Goal: Find specific page/section: Find specific page/section

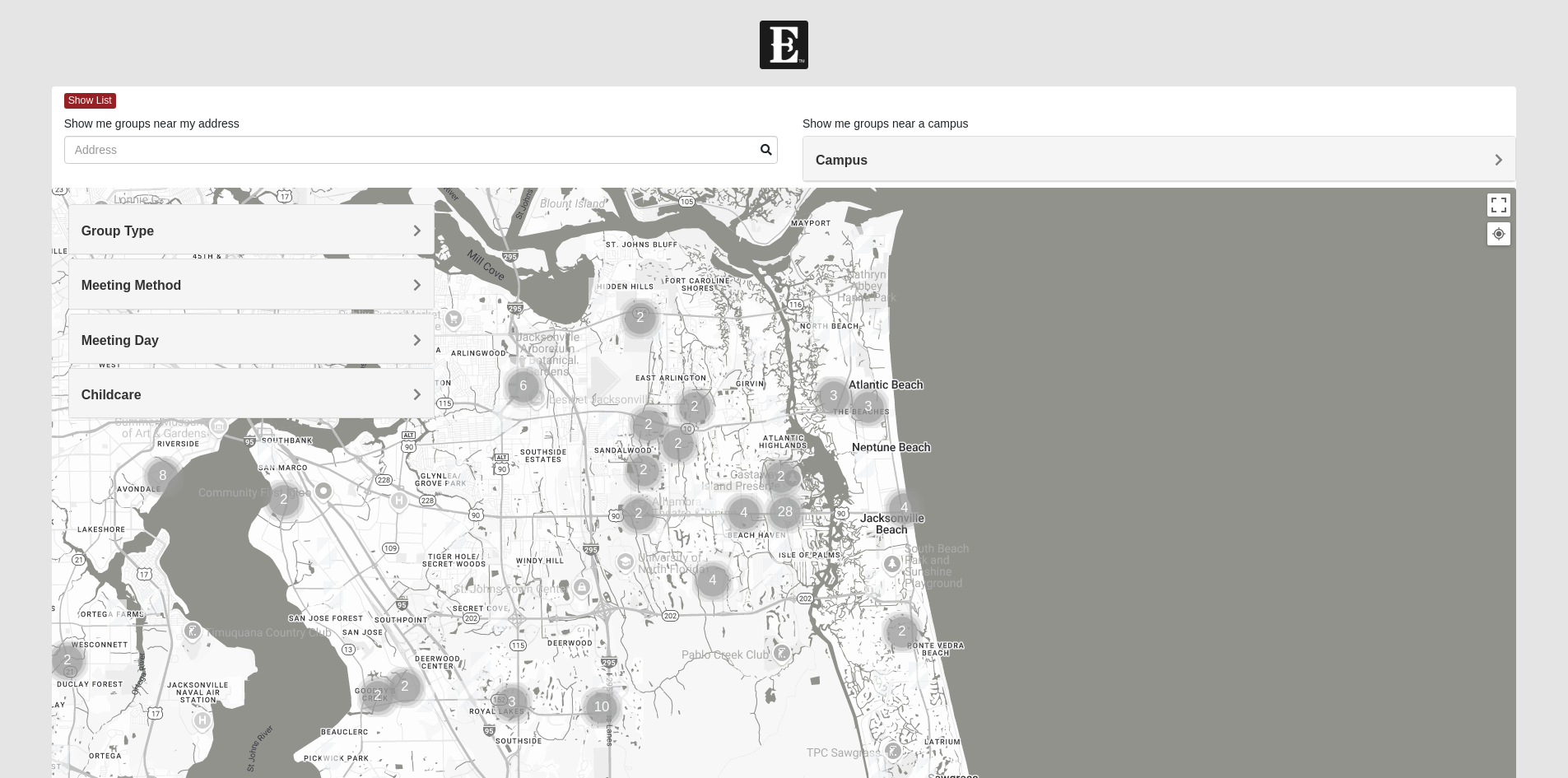
click at [155, 229] on span "Group Type" at bounding box center [118, 231] width 73 height 14
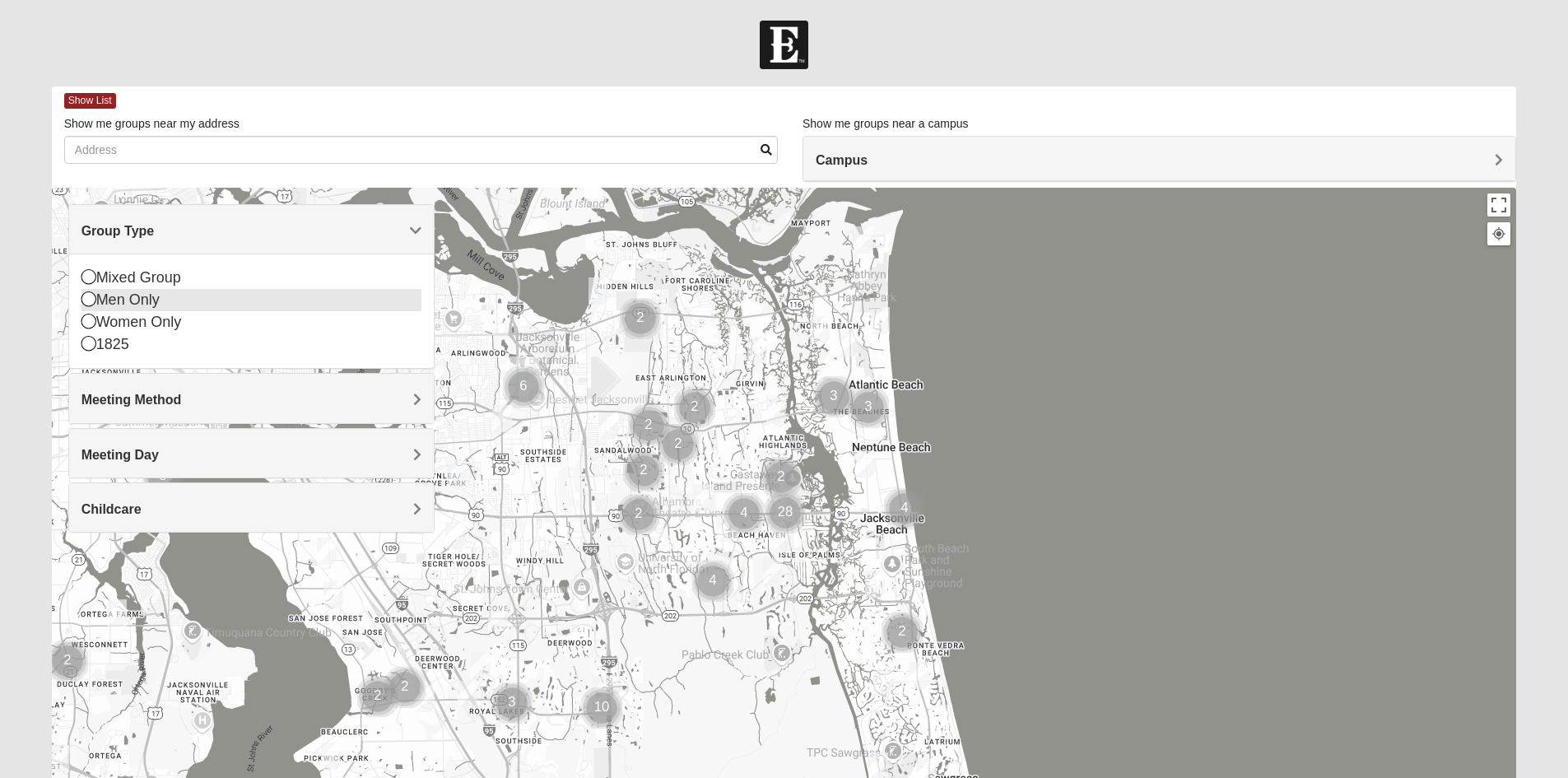
click at [129, 302] on div "Men Only" at bounding box center [251, 300] width 340 height 22
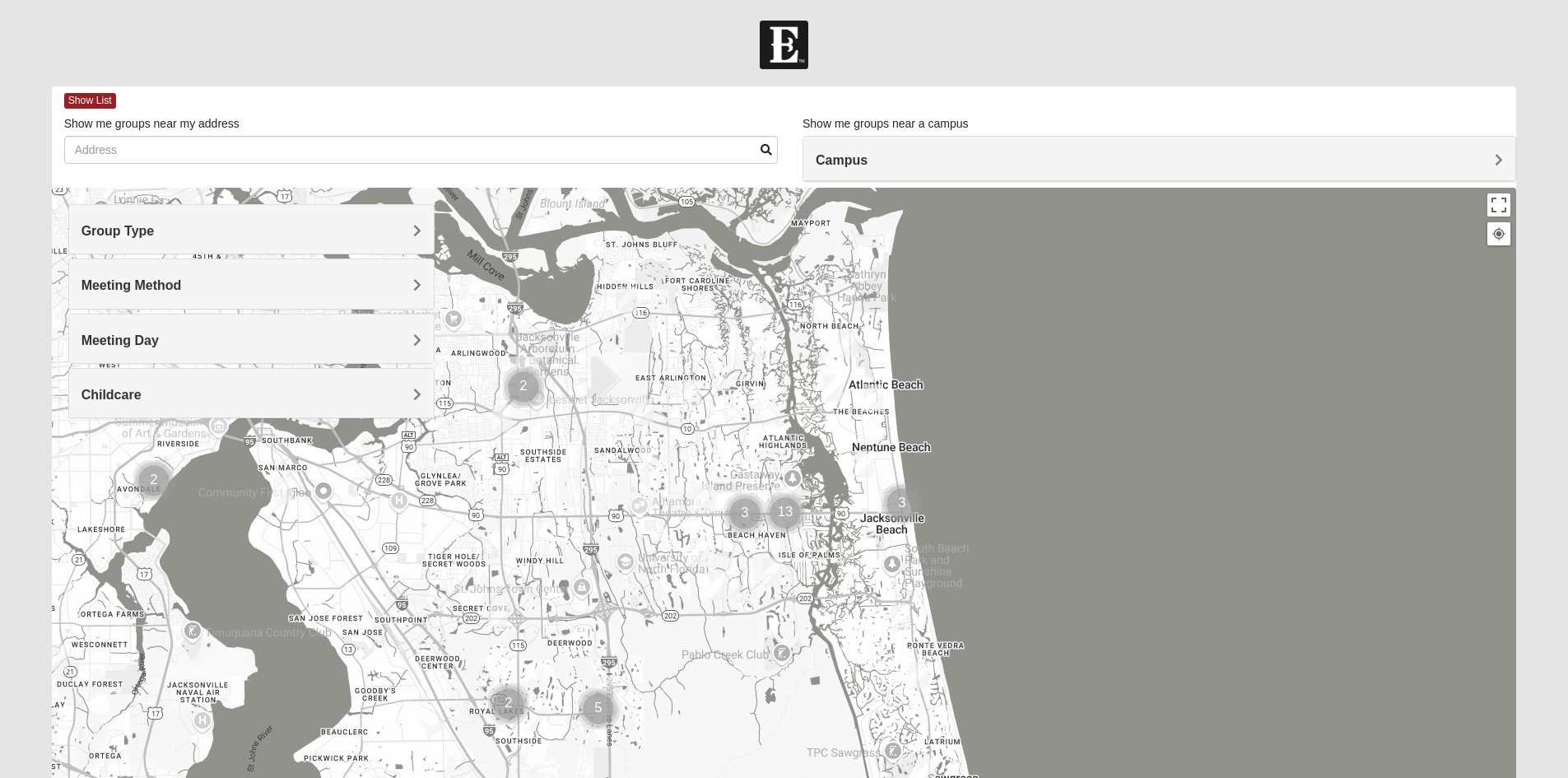
click at [208, 284] on h4 "Meeting Method" at bounding box center [251, 285] width 340 height 16
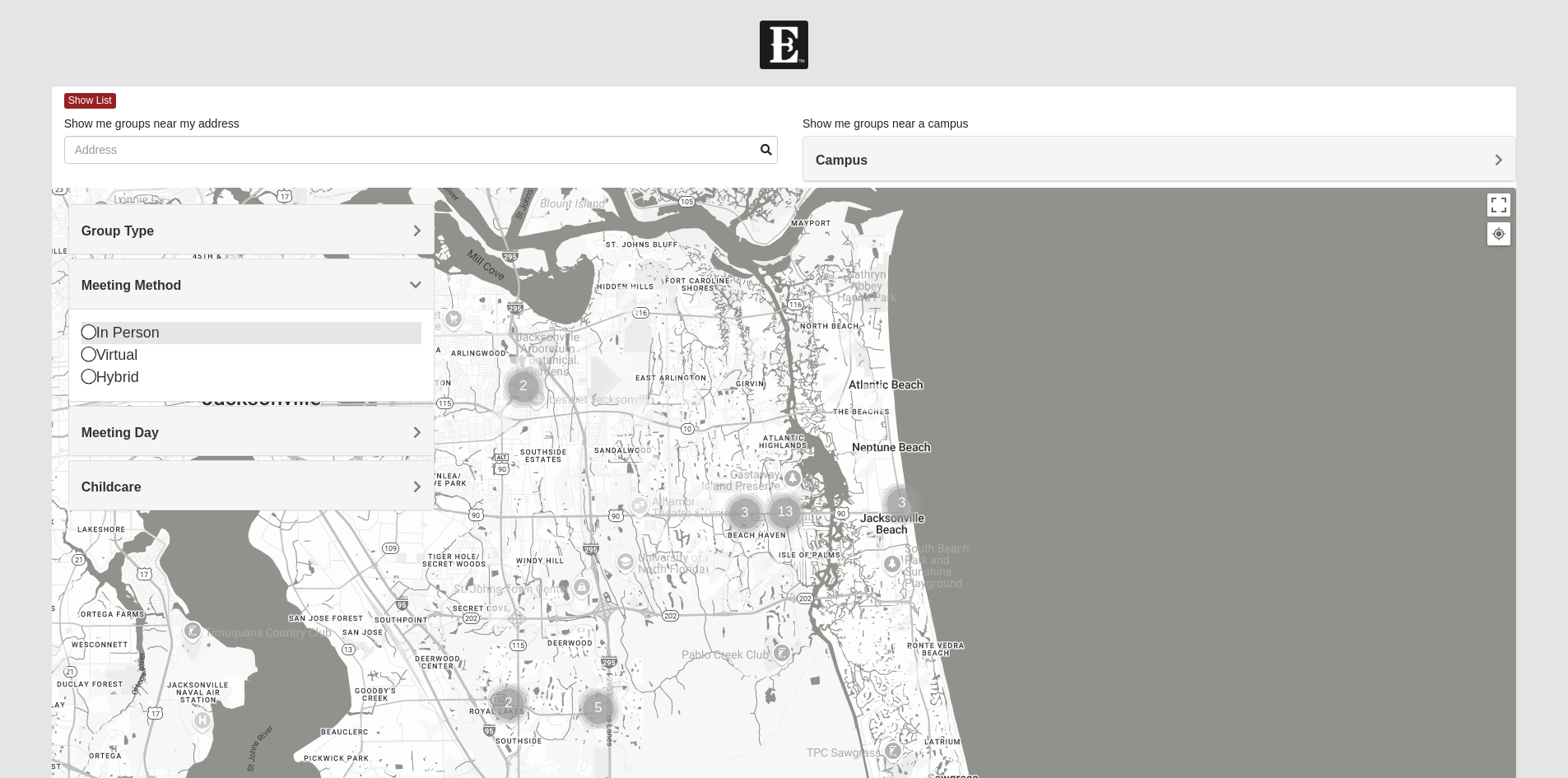
click at [152, 331] on div "In Person" at bounding box center [251, 333] width 340 height 22
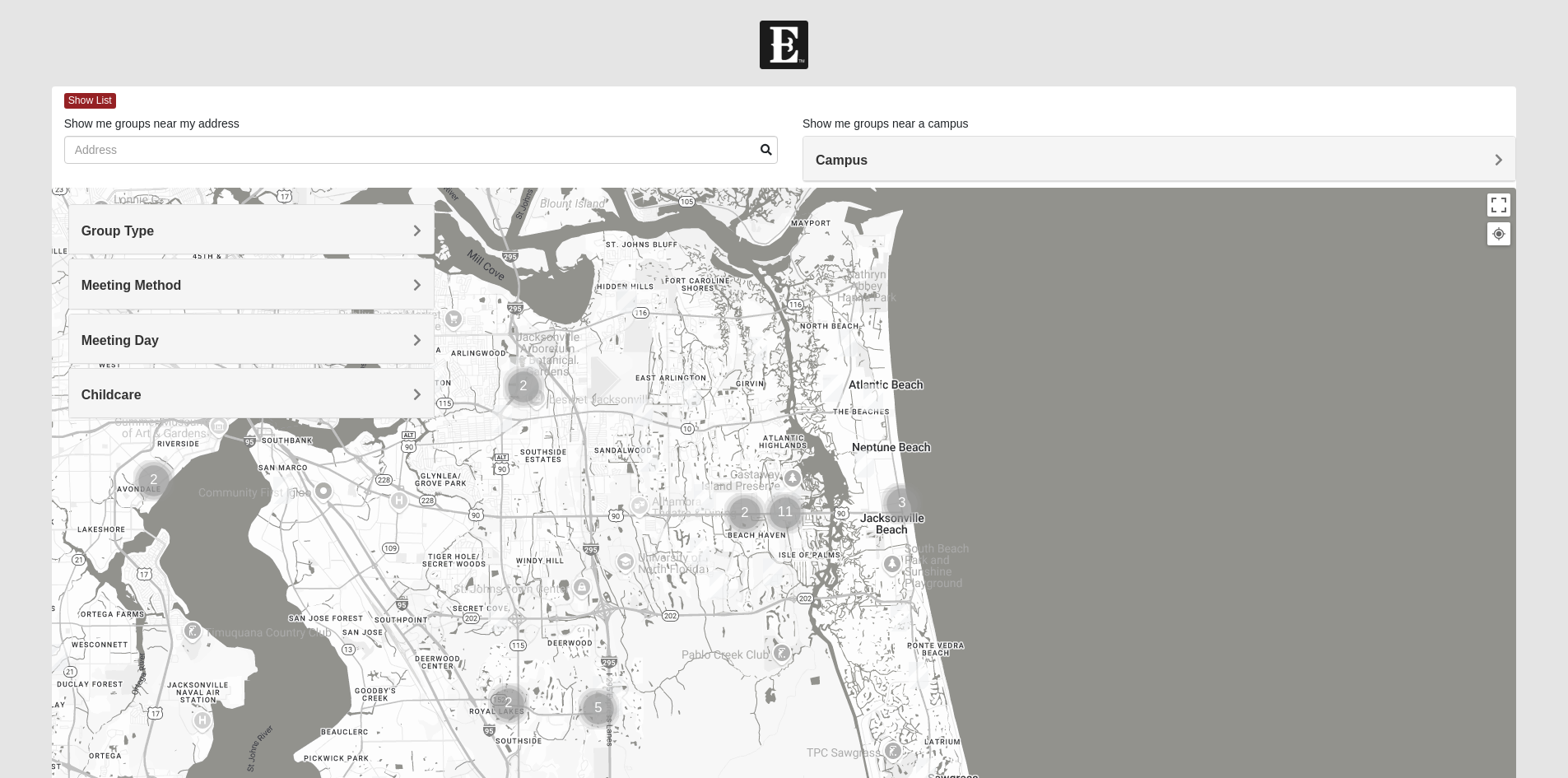
click at [198, 351] on div "Meeting Day" at bounding box center [251, 339] width 364 height 49
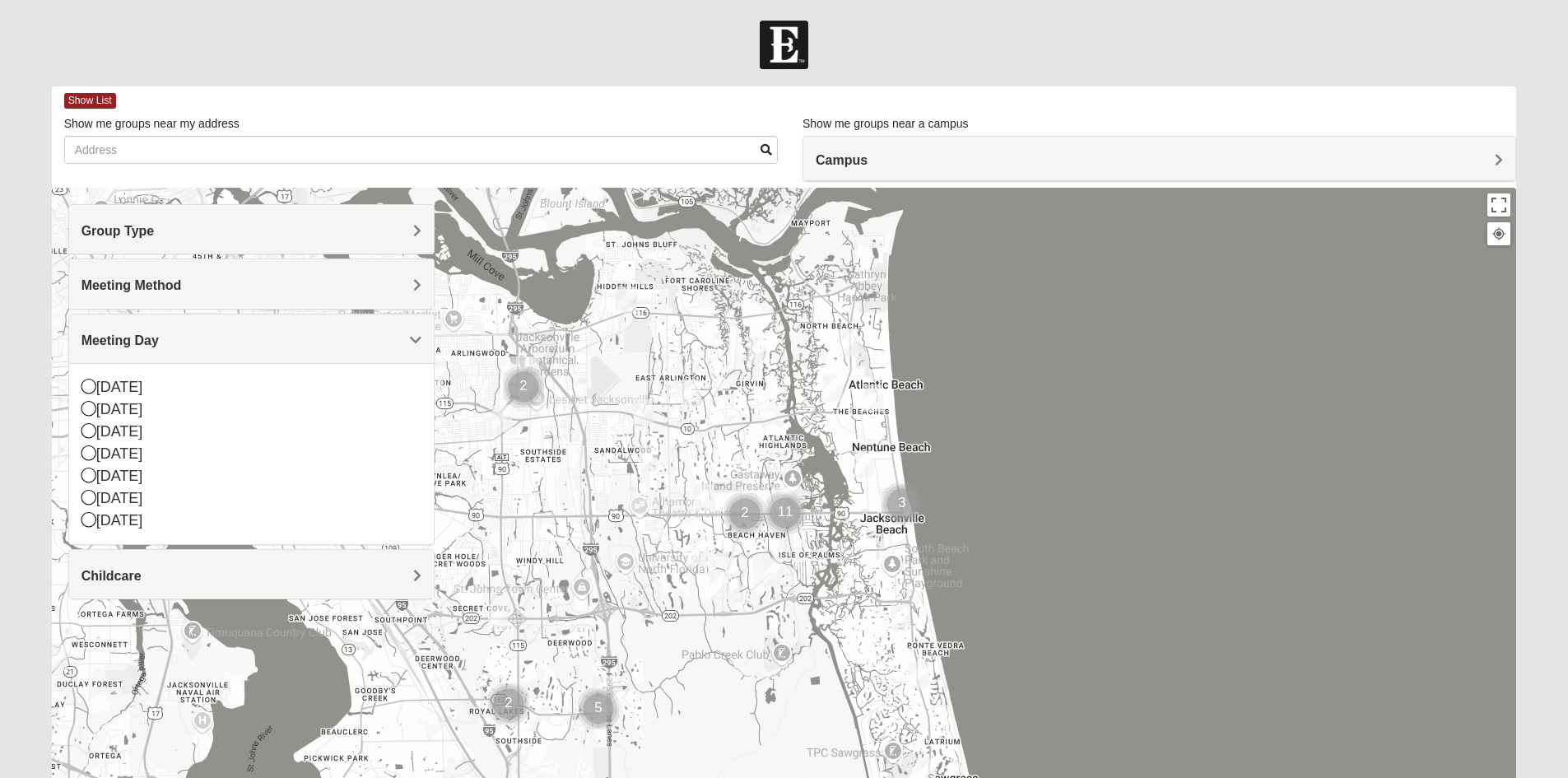
click at [198, 351] on div "Meeting Day" at bounding box center [251, 339] width 364 height 49
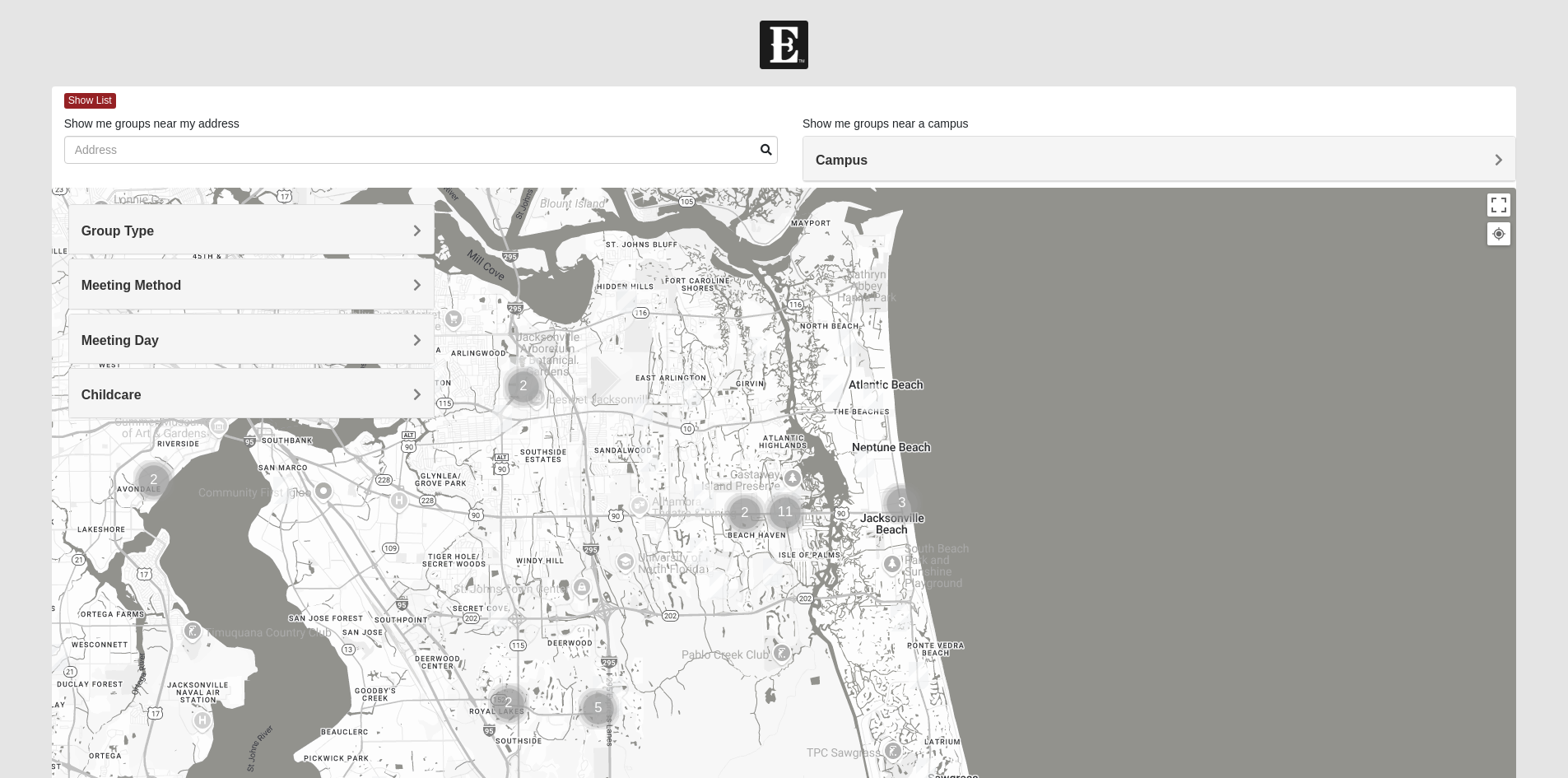
click at [1070, 438] on div at bounding box center [784, 517] width 1465 height 658
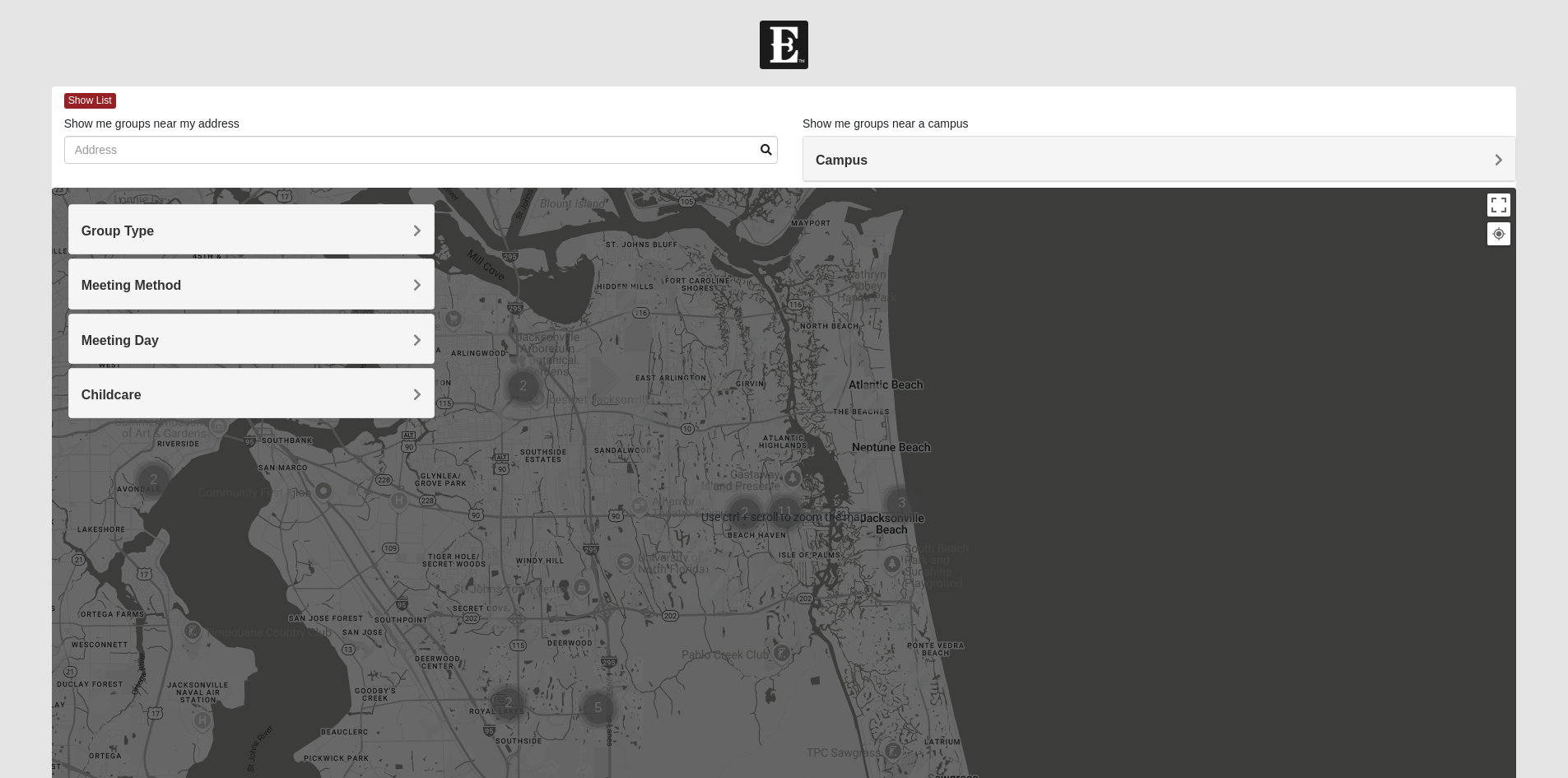
click at [910, 166] on h4 "Campus" at bounding box center [1159, 160] width 687 height 16
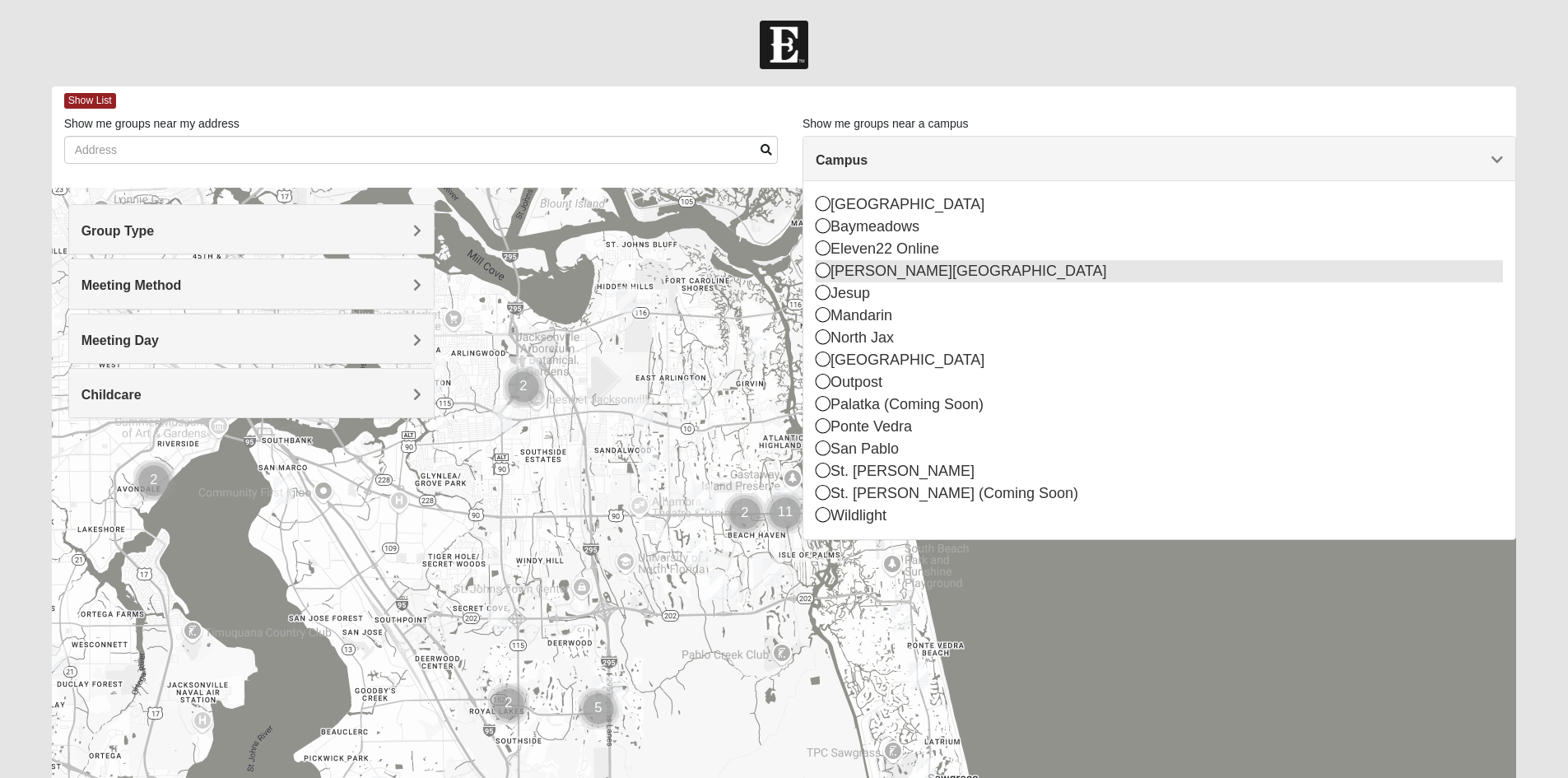
click at [824, 269] on icon at bounding box center [823, 270] width 15 height 15
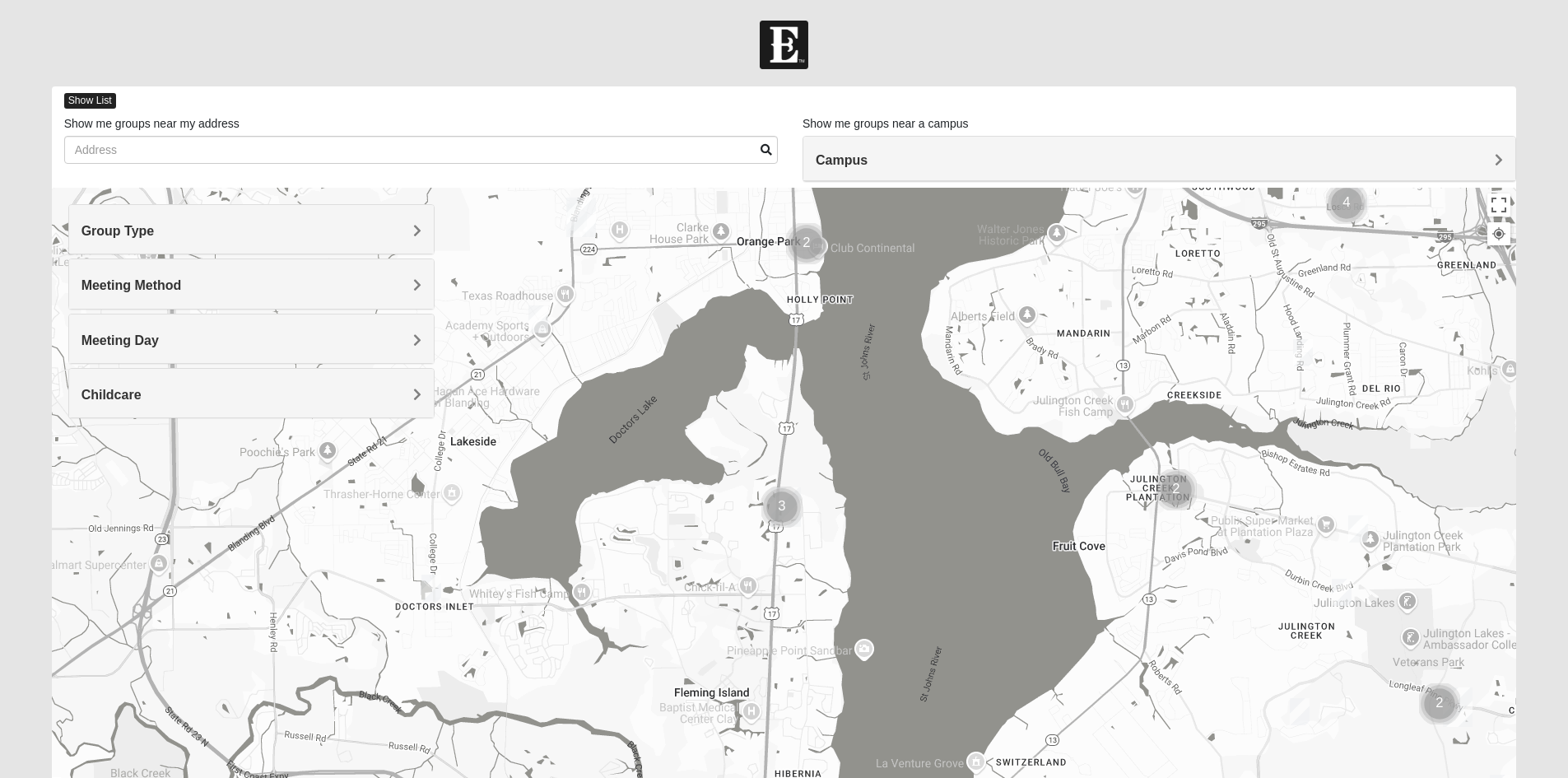
click at [95, 100] on span "Show List" at bounding box center [90, 101] width 52 height 16
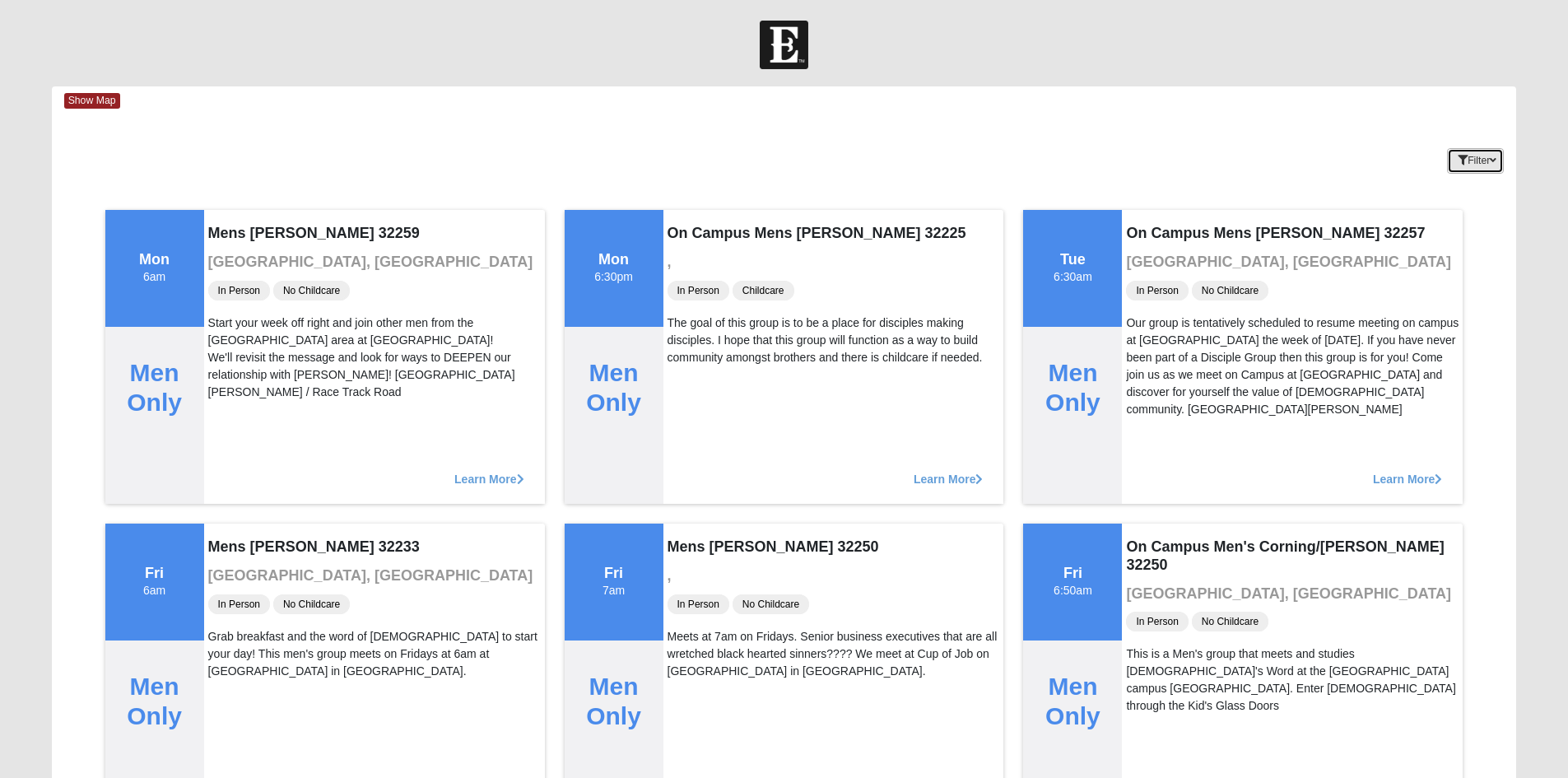
click at [1467, 152] on button "Filter" at bounding box center [1475, 161] width 57 height 26
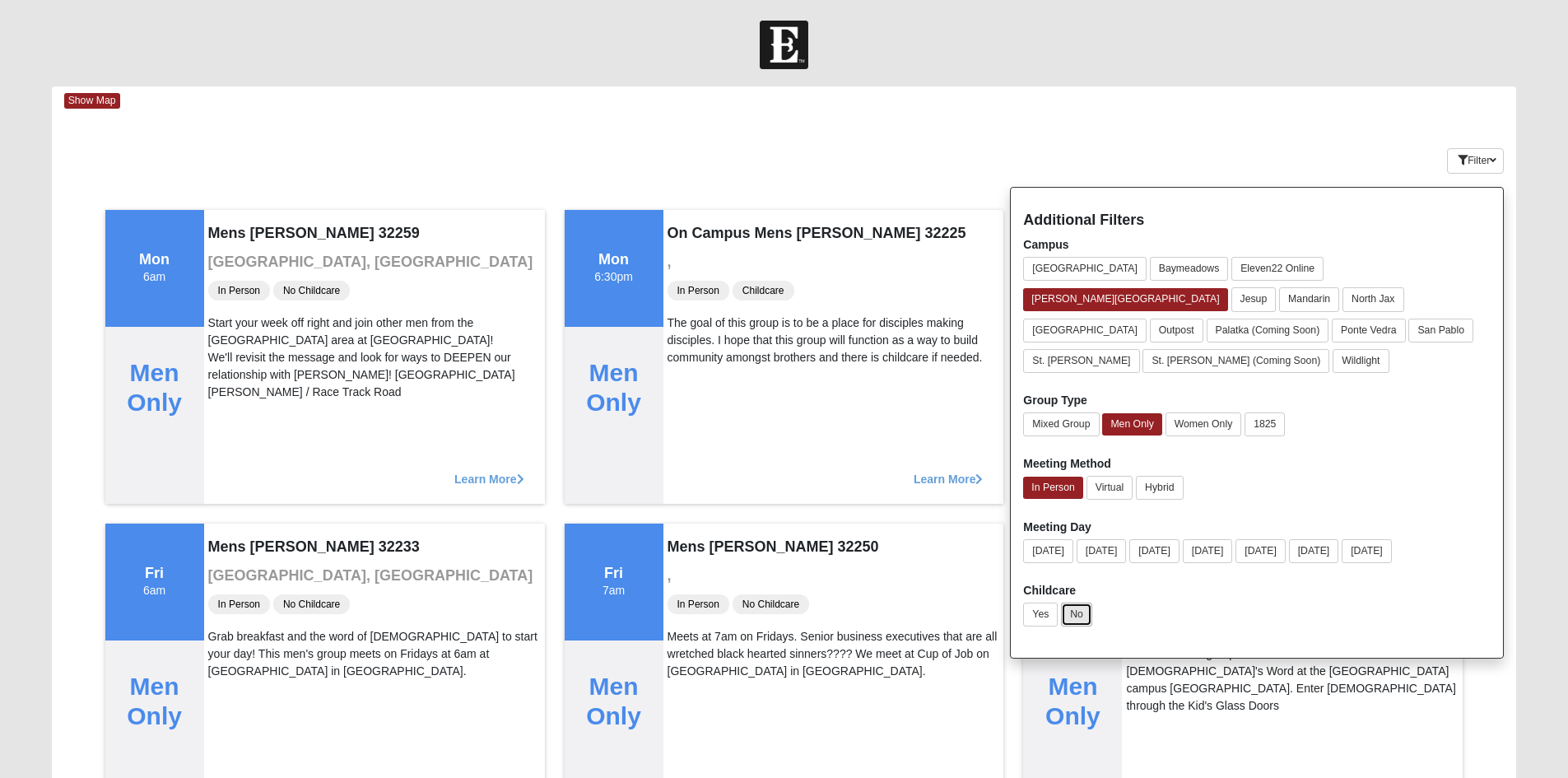
click at [1071, 602] on button "No" at bounding box center [1076, 614] width 31 height 24
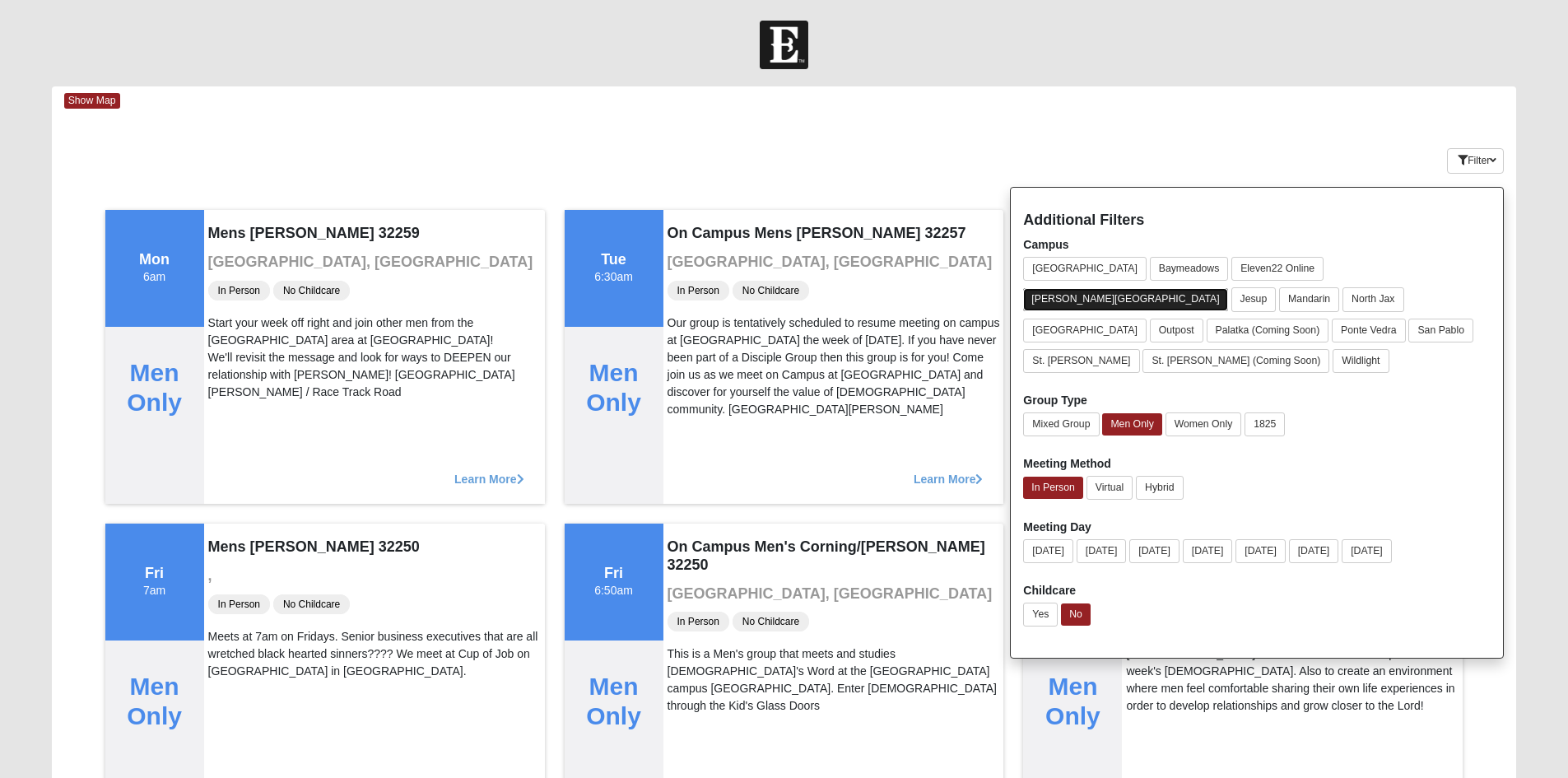
click at [1227, 288] on button "[PERSON_NAME][GEOGRAPHIC_DATA]" at bounding box center [1126, 299] width 204 height 22
click at [1229, 288] on button "[PERSON_NAME][GEOGRAPHIC_DATA]" at bounding box center [1126, 299] width 206 height 24
click at [1172, 95] on div "Show Map" at bounding box center [790, 101] width 1453 height 29
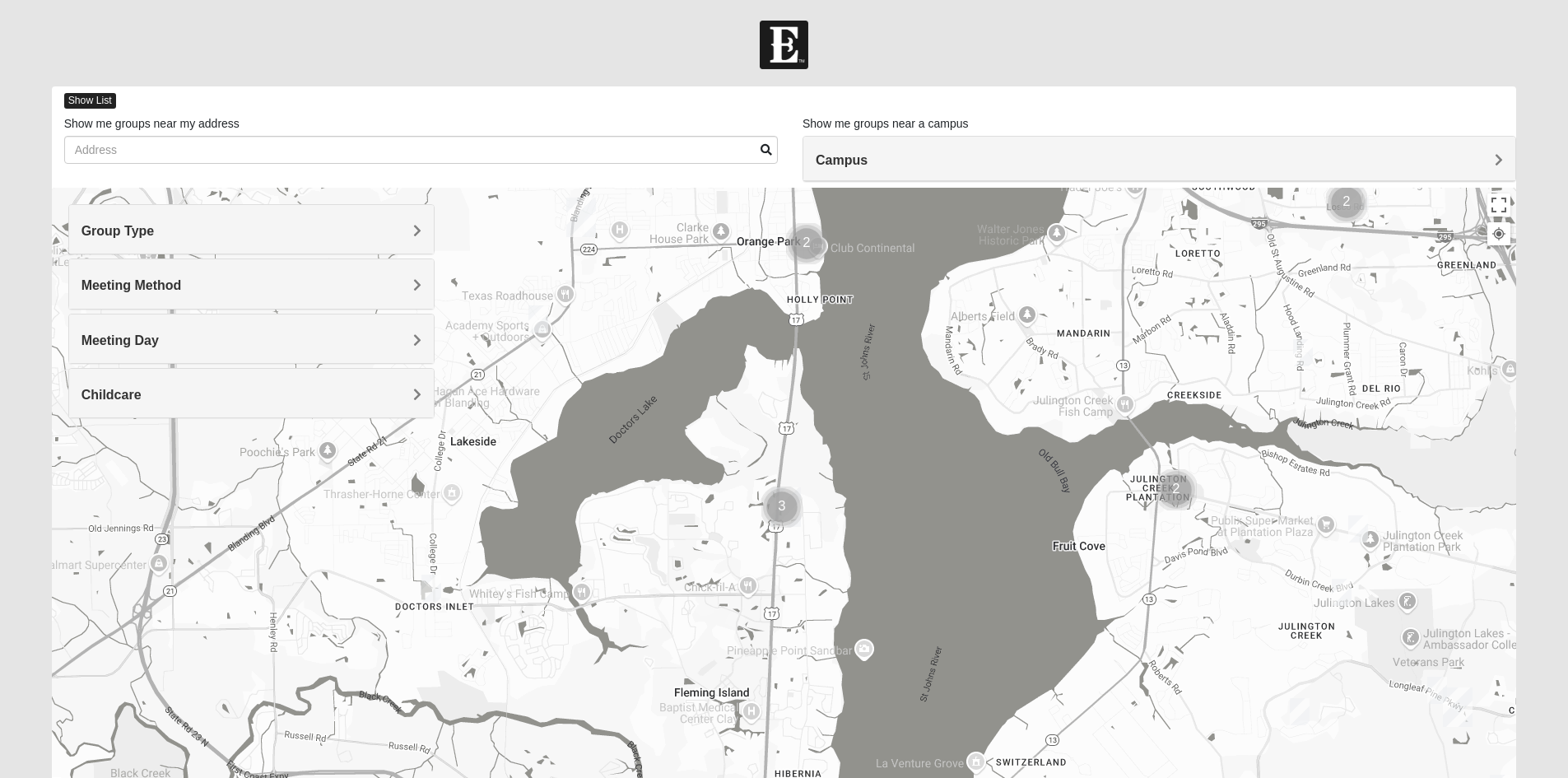
click at [91, 97] on span "Show List" at bounding box center [90, 101] width 52 height 16
